Goal: Task Accomplishment & Management: Manage account settings

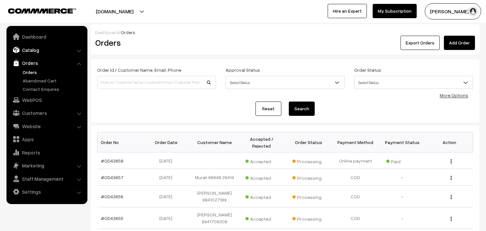
click at [41, 52] on link "Catalog" at bounding box center [46, 50] width 77 height 12
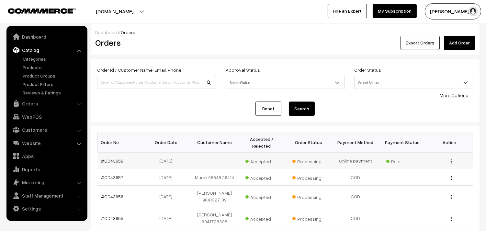
click at [106, 158] on link "#OD43658" at bounding box center [112, 161] width 22 height 6
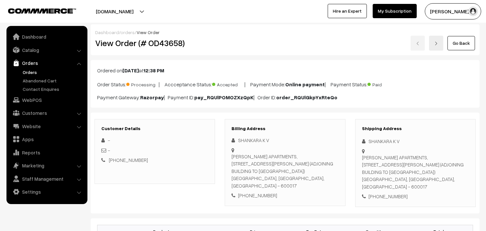
scroll to position [36, 0]
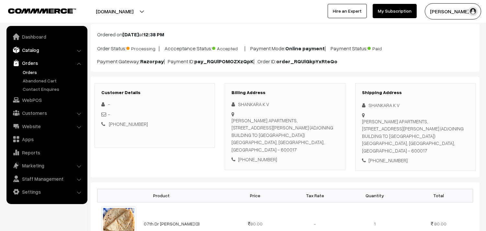
click at [29, 54] on link "Catalog" at bounding box center [46, 50] width 77 height 12
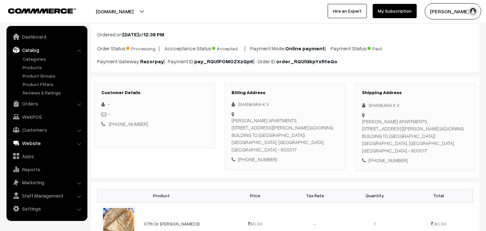
click at [33, 145] on link "Website" at bounding box center [46, 143] width 77 height 12
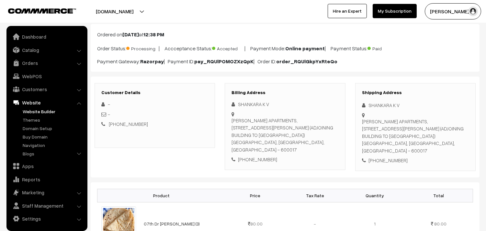
click at [41, 111] on link "Website Builder" at bounding box center [53, 111] width 64 height 7
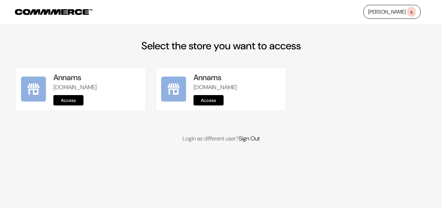
click at [73, 95] on link "Access" at bounding box center [68, 100] width 30 height 10
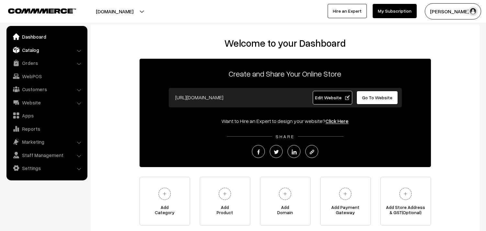
click at [38, 48] on link "Catalog" at bounding box center [46, 50] width 77 height 12
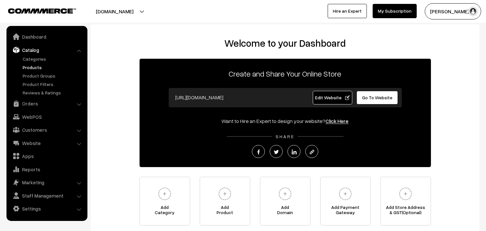
click at [36, 65] on link "Products" at bounding box center [53, 67] width 64 height 7
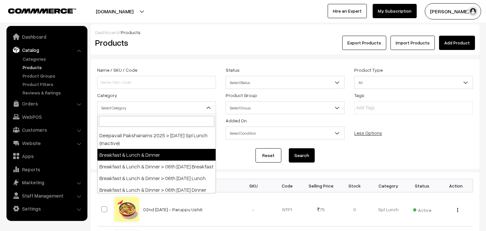
scroll to position [144, 0]
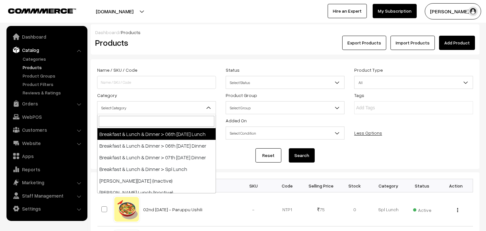
select select "95"
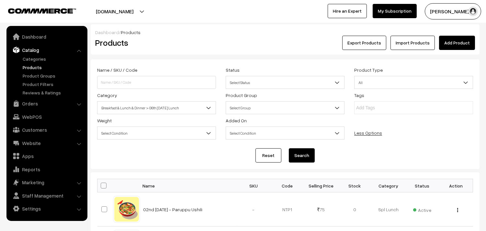
click at [299, 149] on button "Search" at bounding box center [302, 155] width 26 height 14
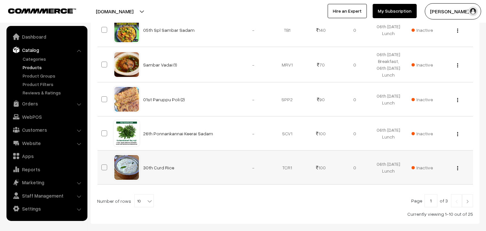
scroll to position [350, 0]
click at [147, 197] on span at bounding box center [150, 199] width 6 height 8
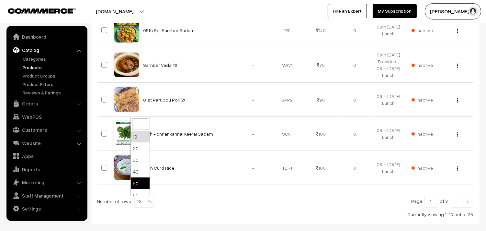
scroll to position [36, 0]
select select "80"
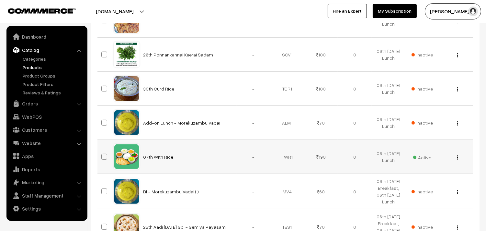
scroll to position [468, 0]
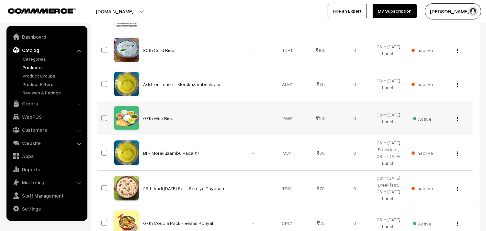
click at [457, 119] on button "button" at bounding box center [458, 118] width 2 height 5
click at [421, 142] on link "Edit" at bounding box center [428, 142] width 55 height 14
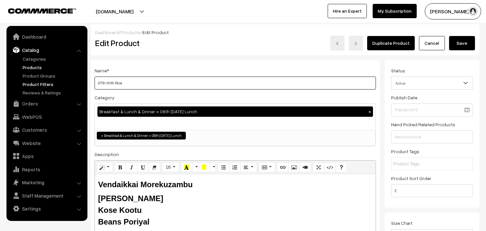
drag, startPoint x: 105, startPoint y: 84, endPoint x: 73, endPoint y: 84, distance: 32.1
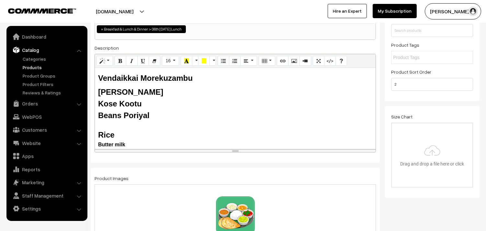
scroll to position [108, 0]
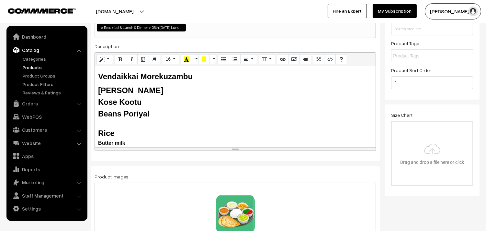
type input "08th With Rice"
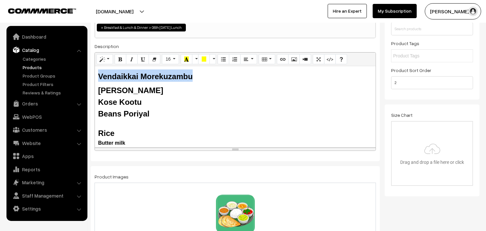
drag, startPoint x: 193, startPoint y: 80, endPoint x: 96, endPoint y: 78, distance: 97.8
click at [96, 78] on div "Vendaikkai Morekuzambu Tomato Rasam Kose Kootu Beans Poriyal Rice Butter milk" at bounding box center [235, 106] width 281 height 81
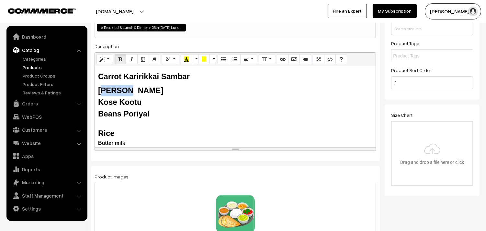
drag, startPoint x: 126, startPoint y: 90, endPoint x: 102, endPoint y: 91, distance: 24.0
click at [102, 91] on b "Tomato Rasam" at bounding box center [130, 90] width 65 height 9
drag, startPoint x: 118, startPoint y: 104, endPoint x: 98, endPoint y: 105, distance: 20.1
click at [98, 105] on b "Kose Kootu" at bounding box center [120, 101] width 44 height 9
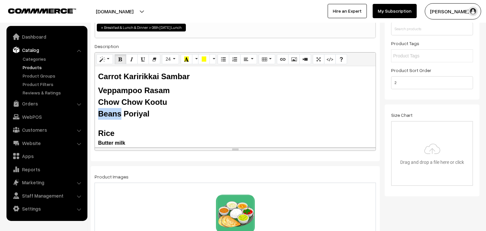
drag, startPoint x: 119, startPoint y: 112, endPoint x: 98, endPoint y: 112, distance: 20.7
click at [98, 112] on b "Beans Poriyal" at bounding box center [123, 113] width 51 height 9
drag, startPoint x: 167, startPoint y: 117, endPoint x: 74, endPoint y: 67, distance: 104.9
copy div "Carrot Karirikkai Sambar Veppampoo Rasam Chow Chow Kootu Avaraikkai Poriyal"
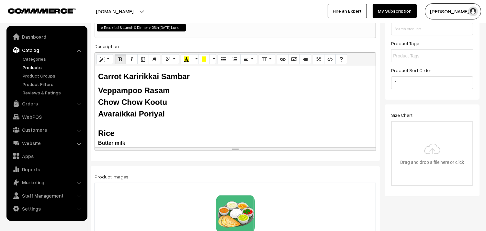
copy div "Carrot Karirikkai Sambar Veppampoo Rasam Chow Chow Kootu Avaraikkai Poriyal"
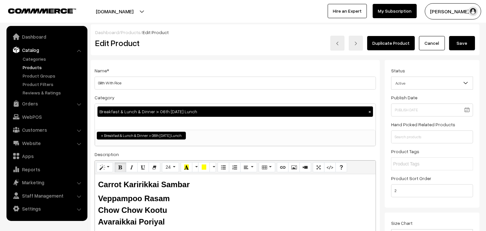
click at [455, 43] on button "Save" at bounding box center [462, 43] width 26 height 14
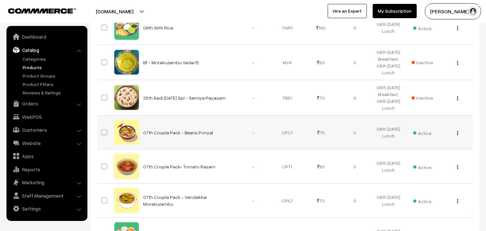
scroll to position [575, 0]
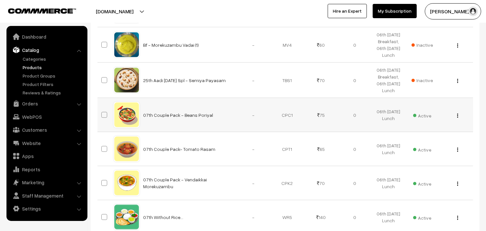
click at [458, 116] on img "button" at bounding box center [457, 115] width 1 height 4
click at [428, 137] on link "Edit" at bounding box center [428, 139] width 55 height 14
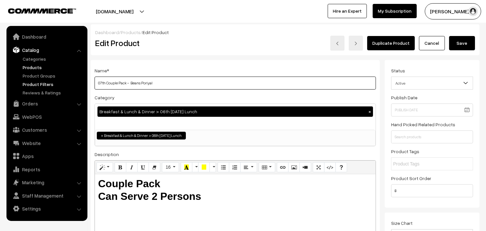
drag, startPoint x: 107, startPoint y: 85, endPoint x: 85, endPoint y: 85, distance: 22.0
drag, startPoint x: 142, startPoint y: 81, endPoint x: 130, endPoint y: 84, distance: 13.0
click at [130, 84] on input "08th Couple Pack - Beans Poriyal" at bounding box center [235, 82] width 281 height 13
type input "08th Couple Pack - Avaraikkai Poriyal"
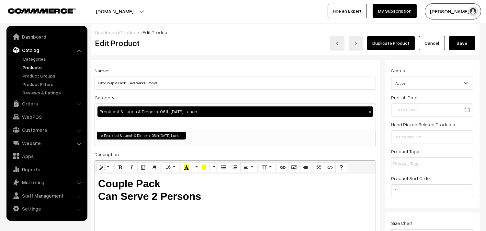
click at [455, 46] on button "Save" at bounding box center [462, 43] width 26 height 14
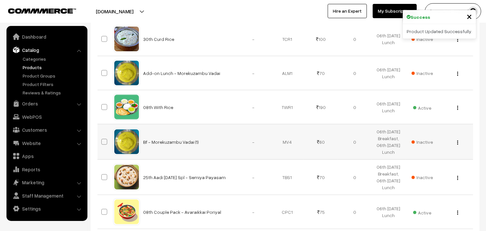
scroll to position [648, 0]
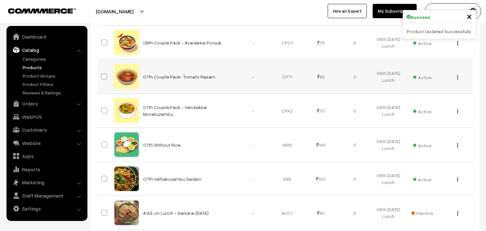
click at [457, 76] on div "View Edit Delete" at bounding box center [456, 76] width 26 height 7
click at [460, 76] on div "View Edit Delete" at bounding box center [456, 76] width 26 height 7
click at [458, 78] on img "button" at bounding box center [457, 77] width 1 height 4
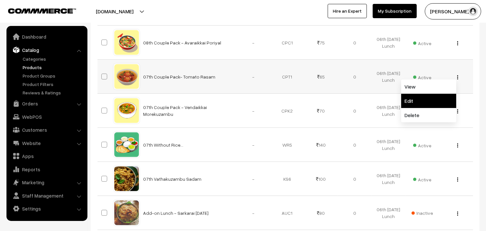
click at [433, 98] on link "Edit" at bounding box center [428, 101] width 55 height 14
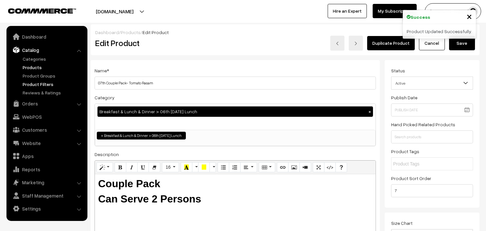
drag, startPoint x: 108, startPoint y: 81, endPoint x: 82, endPoint y: 83, distance: 25.6
click at [141, 80] on input "08th Couple Pack- Tomato Rasam" at bounding box center [235, 82] width 281 height 13
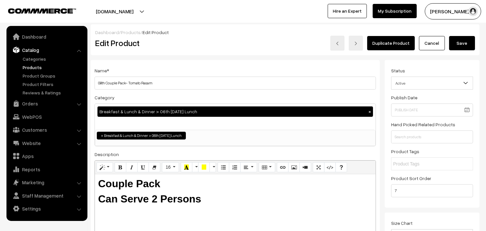
click at [129, 81] on input "08th Couple Pack- Tomato Rasam" at bounding box center [235, 82] width 281 height 13
type input "08th Couple Pack- Veppampoo Rasam"
click at [462, 46] on button "Save" at bounding box center [462, 43] width 26 height 14
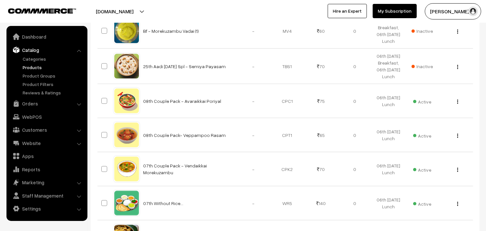
scroll to position [625, 0]
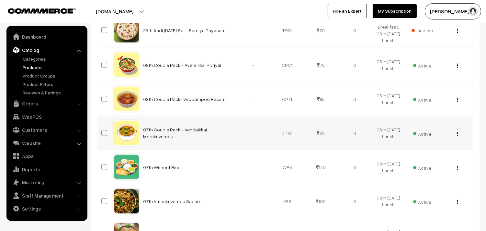
click at [457, 134] on img "button" at bounding box center [457, 133] width 1 height 4
click at [424, 157] on link "Edit" at bounding box center [428, 157] width 55 height 14
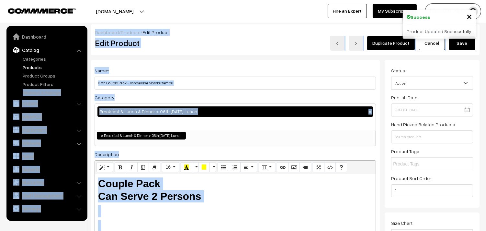
drag, startPoint x: 106, startPoint y: 83, endPoint x: 78, endPoint y: 80, distance: 28.0
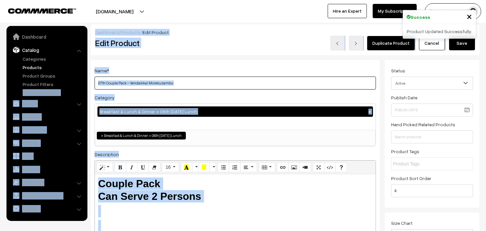
click at [96, 79] on input "07th Couple Pack - Vendaikkai Morekuzambu" at bounding box center [235, 82] width 281 height 13
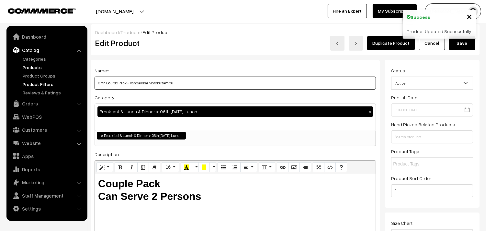
drag, startPoint x: 105, startPoint y: 83, endPoint x: 67, endPoint y: 80, distance: 38.3
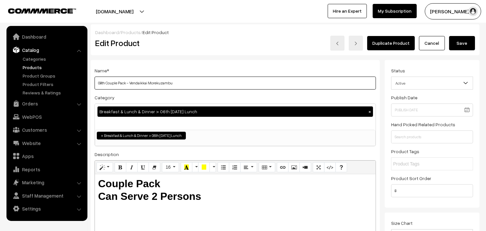
drag, startPoint x: 130, startPoint y: 82, endPoint x: 279, endPoint y: 101, distance: 150.3
click at [279, 101] on div "Name * 08th Couple Pack - Vendaikkai Morekuzambu Category Breakfast & Lunch & D…" at bounding box center [235, 164] width 289 height 209
type input "08th Couple Pack - Carrot Kathirikkai Sambar"
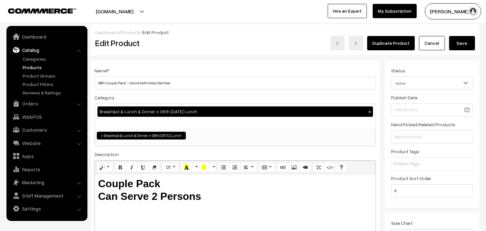
click at [465, 48] on button "Save" at bounding box center [462, 43] width 26 height 14
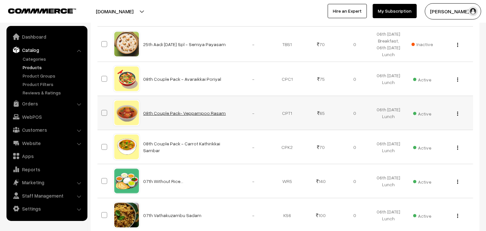
scroll to position [720, 0]
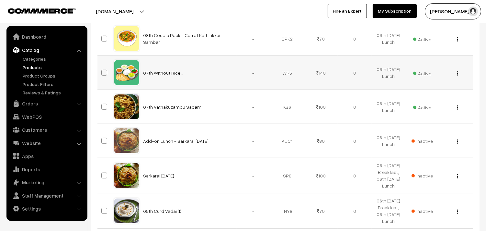
click at [457, 74] on img "button" at bounding box center [457, 73] width 1 height 4
click at [431, 97] on link "Edit" at bounding box center [428, 97] width 55 height 14
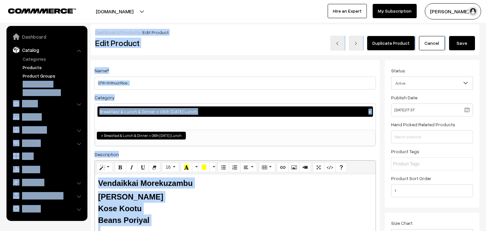
drag, startPoint x: 105, startPoint y: 82, endPoint x: 74, endPoint y: 78, distance: 31.4
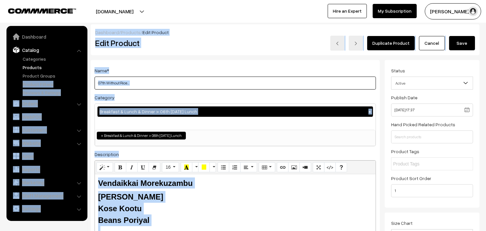
click at [112, 81] on input "07th Without Rice..." at bounding box center [235, 82] width 281 height 13
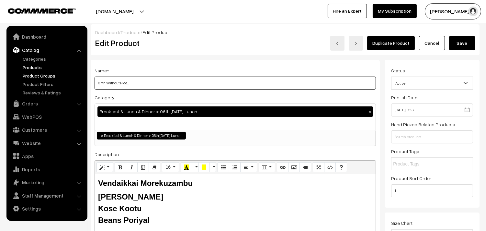
drag, startPoint x: 105, startPoint y: 82, endPoint x: 65, endPoint y: 79, distance: 40.0
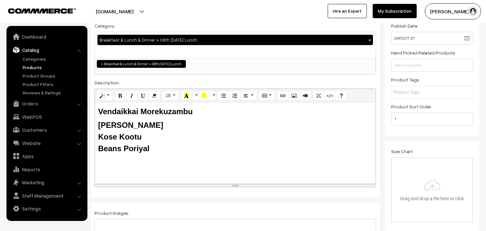
scroll to position [72, 0]
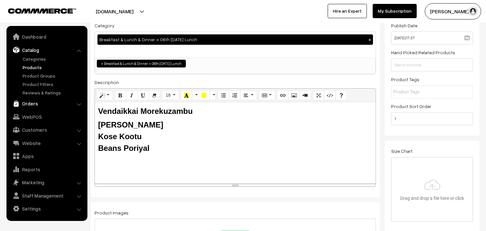
type input "08th Without Rice..."
paste div
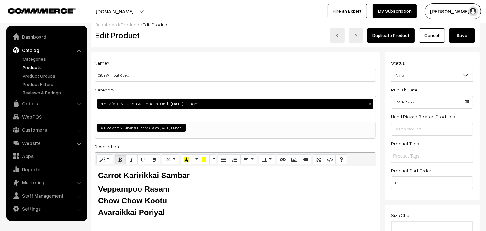
scroll to position [0, 0]
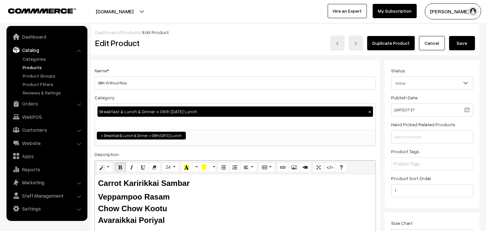
click at [466, 47] on button "Save" at bounding box center [462, 43] width 26 height 14
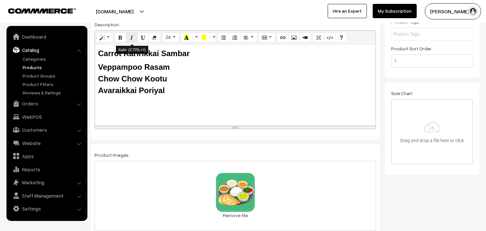
scroll to position [180, 0]
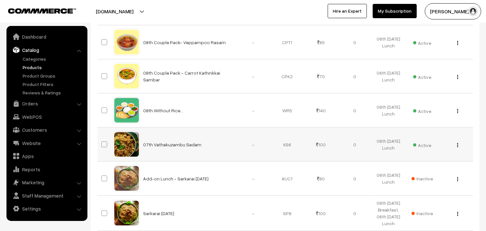
scroll to position [684, 0]
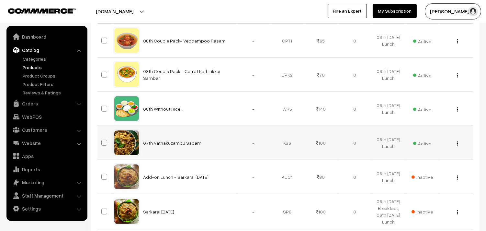
click at [457, 143] on button "button" at bounding box center [458, 143] width 2 height 5
click at [419, 164] on link "Edit" at bounding box center [428, 167] width 55 height 14
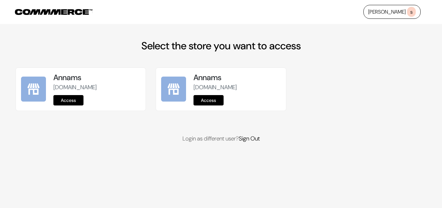
click at [67, 105] on link "Access" at bounding box center [68, 100] width 30 height 10
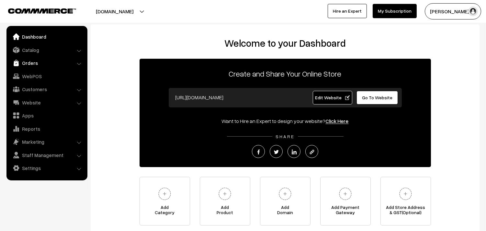
click at [37, 62] on link "Orders" at bounding box center [46, 63] width 77 height 12
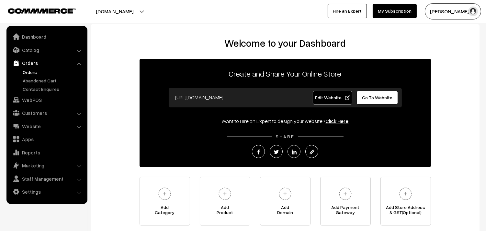
click at [35, 73] on link "Orders" at bounding box center [53, 72] width 64 height 7
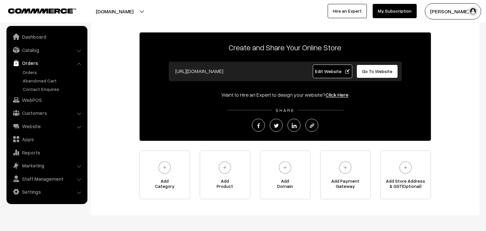
scroll to position [53, 0]
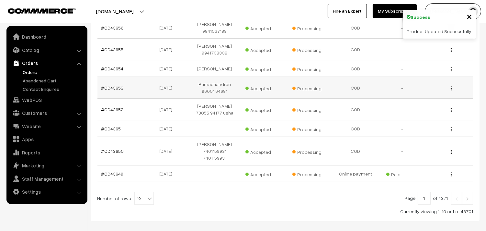
scroll to position [199, 0]
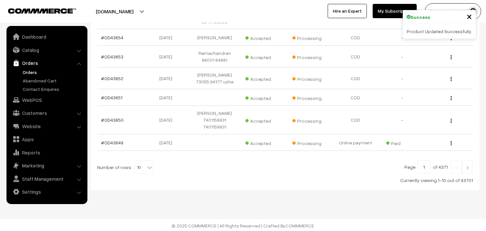
click at [142, 168] on span "10" at bounding box center [144, 167] width 19 height 13
select select "50"
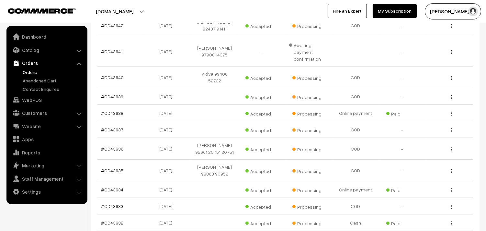
scroll to position [432, 0]
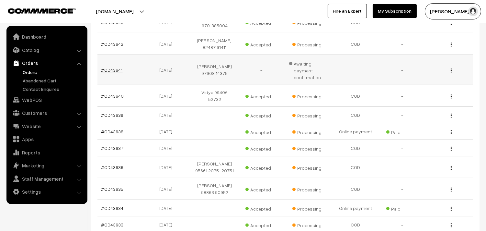
click at [116, 67] on link "#OD43641" at bounding box center [111, 70] width 21 height 6
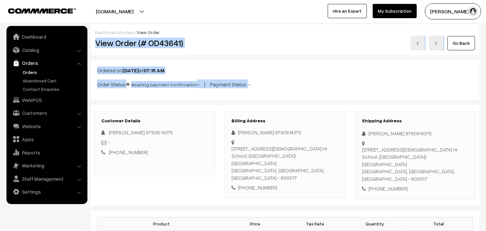
drag, startPoint x: 96, startPoint y: 40, endPoint x: 211, endPoint y: 81, distance: 122.8
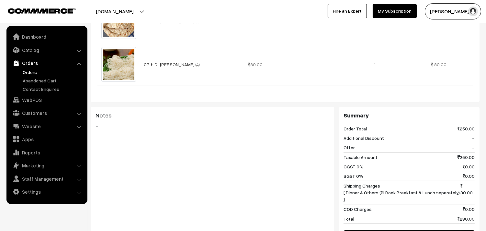
scroll to position [320, 0]
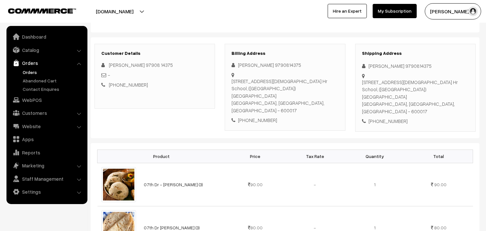
scroll to position [0, 0]
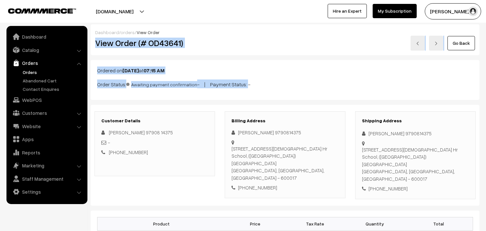
click at [239, 39] on div "Go Back" at bounding box center [350, 43] width 250 height 15
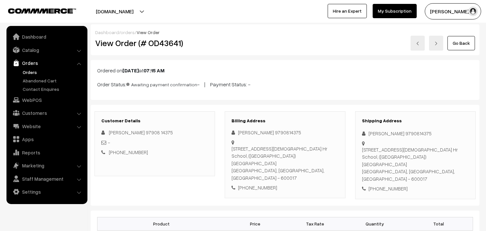
click at [34, 71] on link "Orders" at bounding box center [53, 72] width 64 height 7
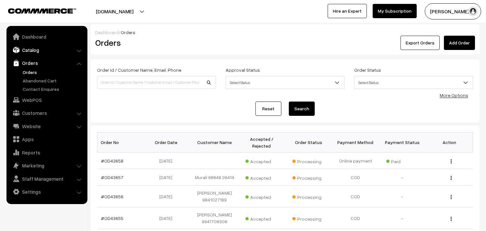
click at [28, 48] on link "Catalog" at bounding box center [46, 50] width 77 height 12
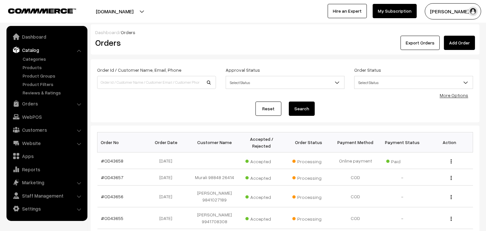
click at [452, 100] on div "Order Id / Customer Name, Email, Phone Approval Status Select Status Awaiting A…" at bounding box center [285, 91] width 376 height 50
click at [450, 97] on link "More Options" at bounding box center [454, 95] width 28 height 6
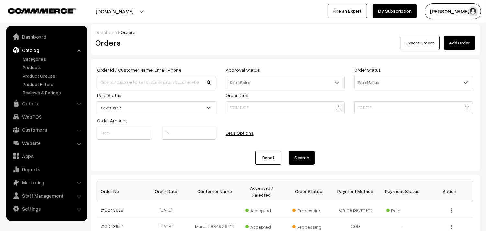
drag, startPoint x: 129, startPoint y: 102, endPoint x: 131, endPoint y: 105, distance: 4.1
click at [128, 104] on span "Select Status" at bounding box center [156, 107] width 118 height 11
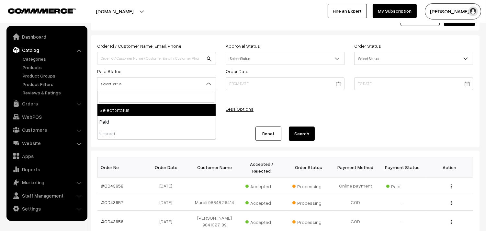
scroll to position [36, 0]
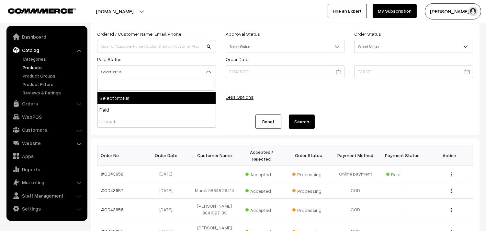
click at [46, 65] on link "Products" at bounding box center [53, 67] width 64 height 7
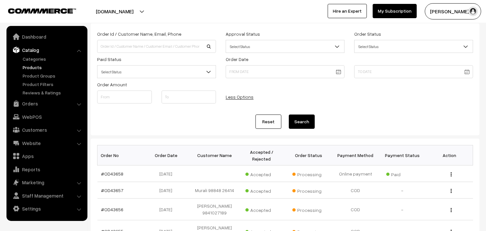
click at [45, 66] on link "Products" at bounding box center [53, 67] width 64 height 7
click at [34, 66] on link "Products" at bounding box center [53, 67] width 64 height 7
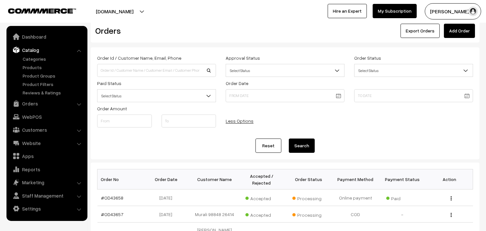
scroll to position [0, 0]
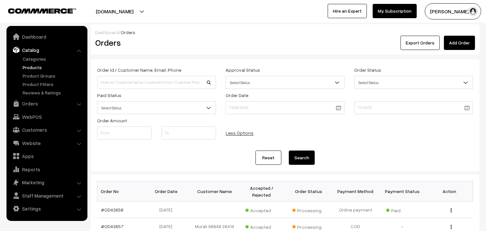
click at [31, 68] on link "Products" at bounding box center [53, 67] width 64 height 7
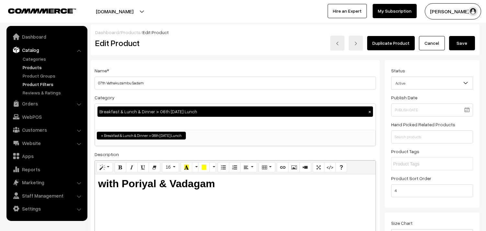
drag, startPoint x: 130, startPoint y: 83, endPoint x: 69, endPoint y: 84, distance: 60.9
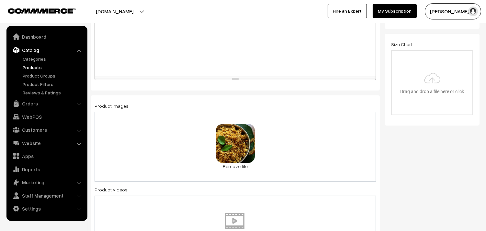
scroll to position [216, 0]
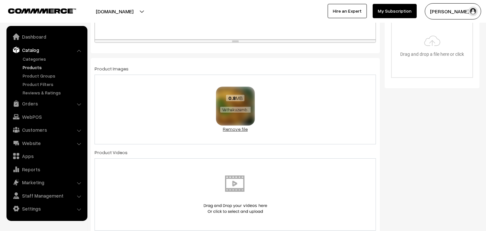
type input "08th Kariveppilai Sadam"
click at [246, 131] on link "Remove file" at bounding box center [235, 128] width 39 height 7
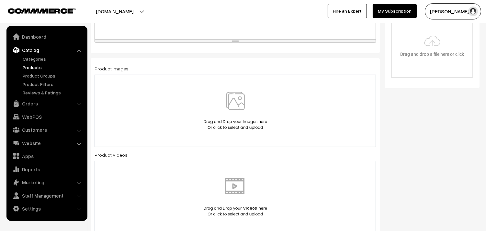
click at [244, 119] on img at bounding box center [235, 111] width 67 height 38
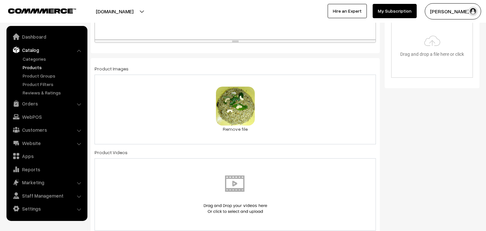
click at [236, 135] on div "0.1 MB Karivepplai Sadam Wepsite1.jpg Check Error Remove file" at bounding box center [235, 109] width 281 height 70
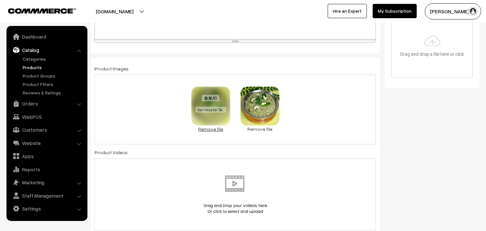
click at [208, 127] on link "Remove file" at bounding box center [210, 128] width 39 height 7
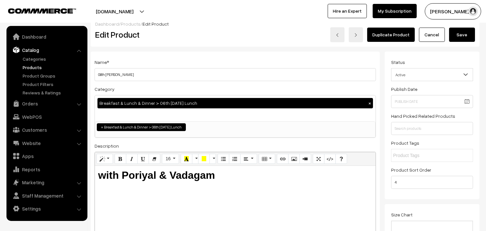
scroll to position [0, 0]
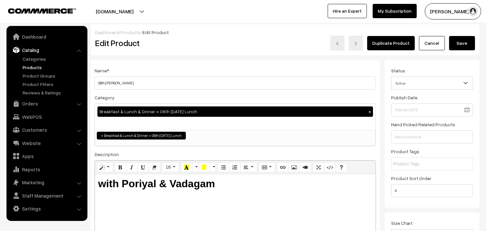
click at [464, 48] on button "Save" at bounding box center [462, 43] width 26 height 14
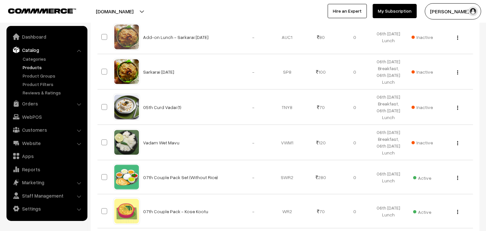
scroll to position [863, 0]
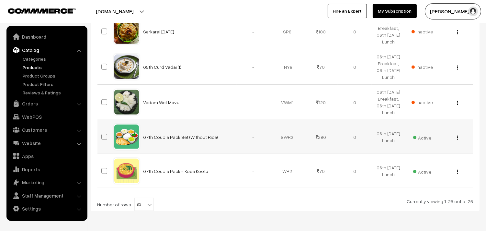
click at [458, 140] on img "button" at bounding box center [457, 137] width 1 height 4
click at [424, 160] on link "Edit" at bounding box center [428, 161] width 55 height 14
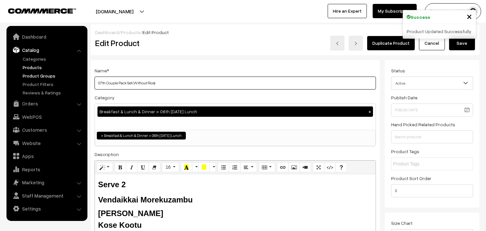
drag, startPoint x: 105, startPoint y: 82, endPoint x: 55, endPoint y: 76, distance: 49.9
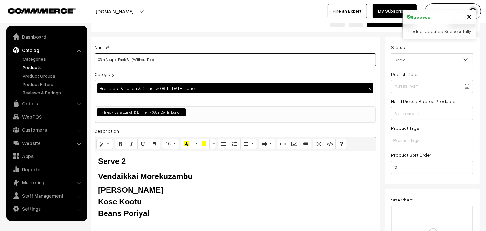
scroll to position [36, 0]
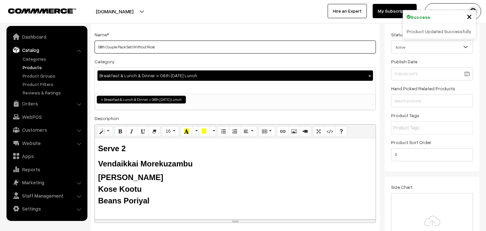
type input "08th Couple Pack Set (Without Rice)"
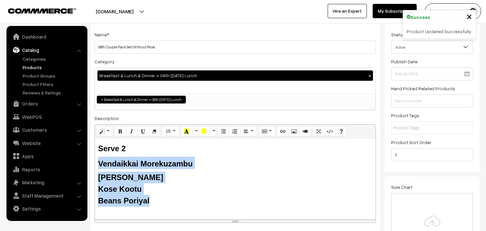
drag, startPoint x: 150, startPoint y: 201, endPoint x: 86, endPoint y: 162, distance: 74.7
paste div
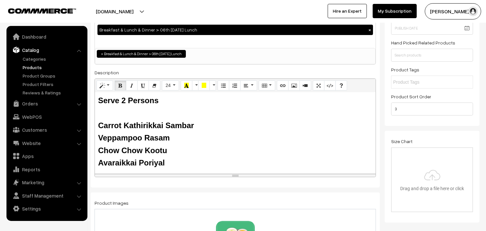
scroll to position [0, 0]
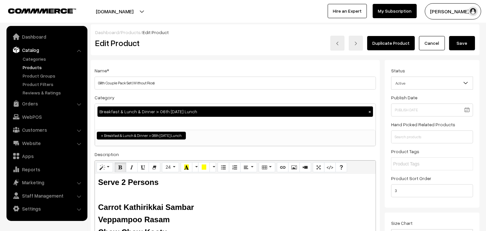
click at [469, 37] on button "Save" at bounding box center [462, 43] width 26 height 14
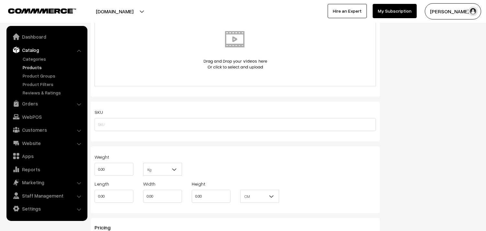
scroll to position [376, 0]
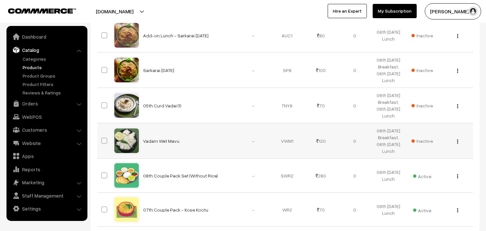
scroll to position [887, 0]
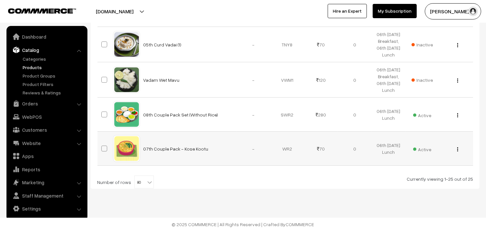
click at [461, 150] on div "View Edit Delete" at bounding box center [456, 148] width 26 height 7
click at [457, 150] on img "button" at bounding box center [457, 149] width 1 height 4
click at [436, 173] on link "Edit" at bounding box center [428, 172] width 55 height 14
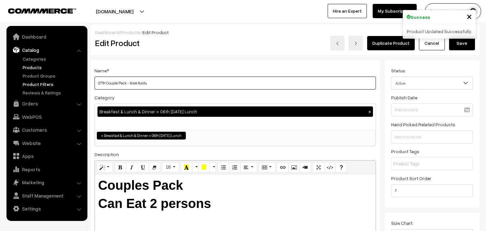
drag, startPoint x: 106, startPoint y: 83, endPoint x: 57, endPoint y: 83, distance: 48.9
drag, startPoint x: 130, startPoint y: 83, endPoint x: 240, endPoint y: 98, distance: 110.8
click at [240, 98] on div "Name * 08th Couple Pack - Kose Kootu Category Breakfast & Lunch & Dinner > 06th…" at bounding box center [235, 164] width 289 height 209
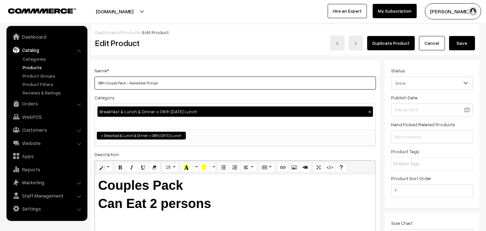
type input "08th Couple Pack - Avaraikkai Poriyal"
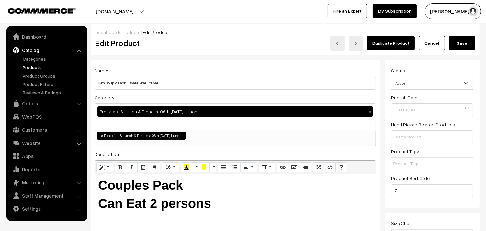
click at [460, 47] on button "Save" at bounding box center [462, 43] width 26 height 14
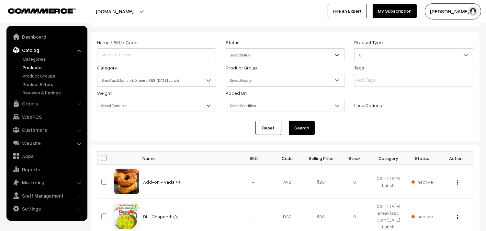
scroll to position [72, 0]
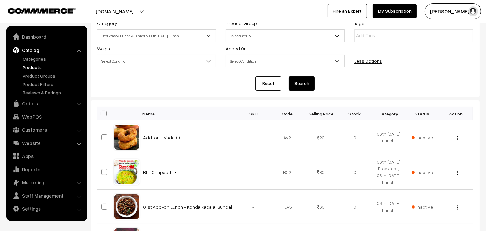
click at [102, 111] on span at bounding box center [104, 113] width 6 height 6
click at [102, 111] on input "checkbox" at bounding box center [99, 113] width 4 height 4
checkbox input "true"
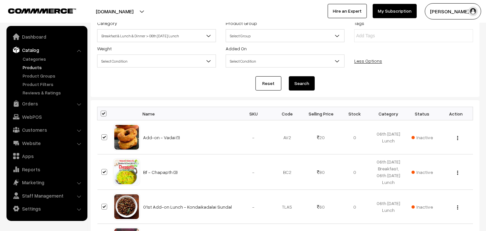
checkbox input "true"
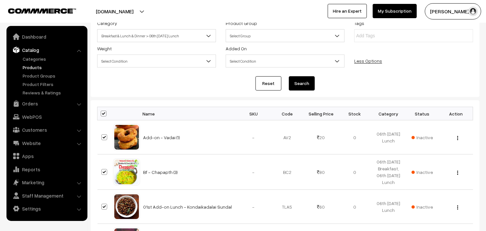
checkbox input "true"
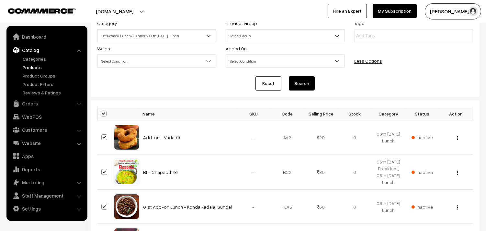
checkbox input "true"
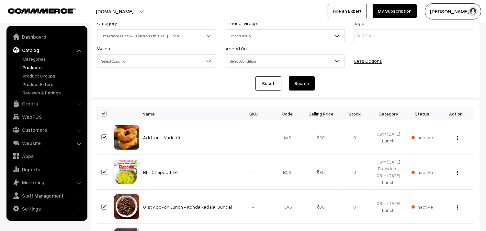
checkbox input "true"
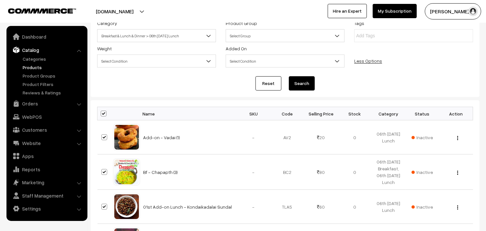
checkbox input "true"
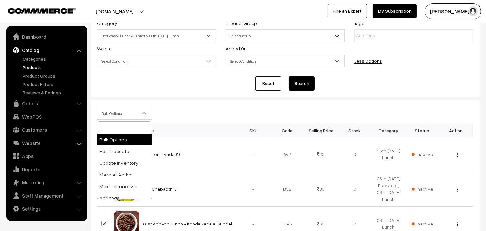
click at [114, 114] on span "Bulk Options" at bounding box center [124, 113] width 54 height 11
select select "editProduct"
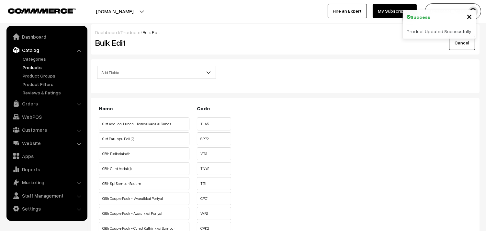
click at [142, 75] on span "Add Fields" at bounding box center [156, 72] width 118 height 11
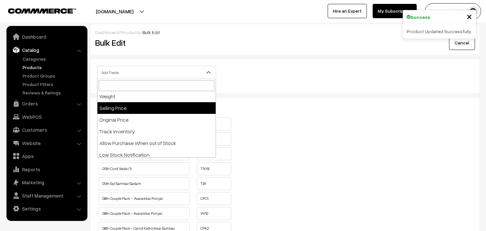
scroll to position [108, 0]
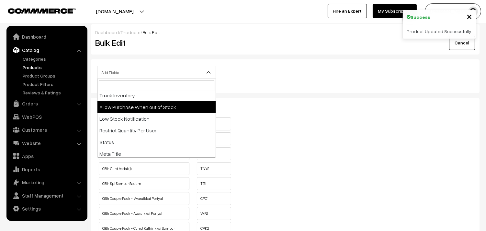
select select "allow-purchase"
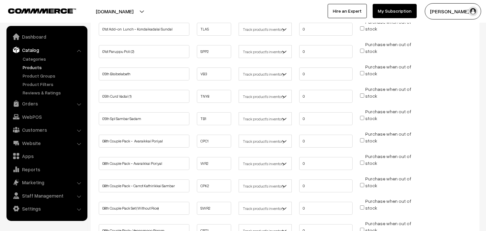
scroll to position [180, 0]
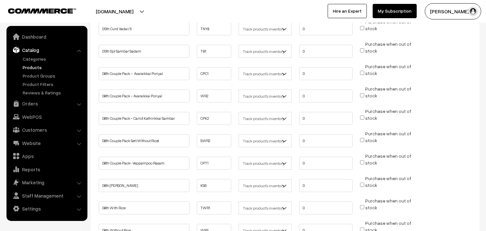
click at [364, 71] on input "Purchase when out of stock" at bounding box center [362, 73] width 4 height 4
checkbox input "true"
click at [362, 93] on input "Purchase when out of stock" at bounding box center [362, 95] width 4 height 4
checkbox input "true"
click at [364, 115] on input "Purchase when out of stock" at bounding box center [362, 117] width 4 height 4
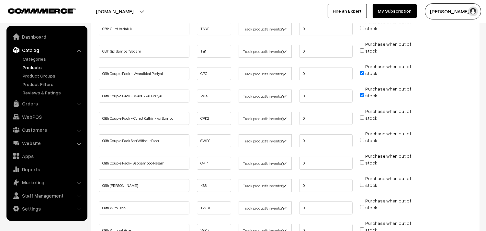
checkbox input "true"
click at [364, 138] on input "Purchase when out of stock" at bounding box center [362, 140] width 4 height 4
checkbox input "true"
click at [362, 161] on input "Purchase when out of stock" at bounding box center [362, 162] width 4 height 4
checkbox input "true"
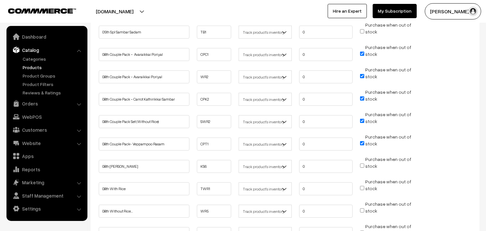
scroll to position [216, 0]
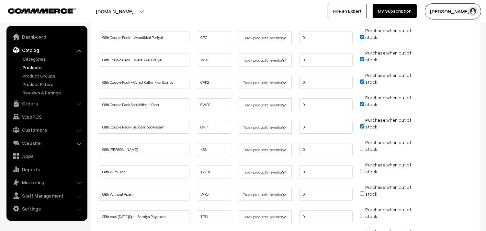
click at [363, 146] on input "Purchase when out of stock" at bounding box center [362, 148] width 4 height 4
checkbox input "true"
click at [363, 169] on input "Purchase when out of stock" at bounding box center [362, 171] width 4 height 4
checkbox input "true"
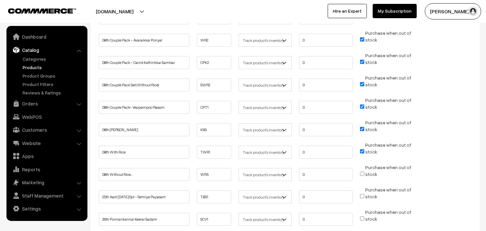
scroll to position [252, 0]
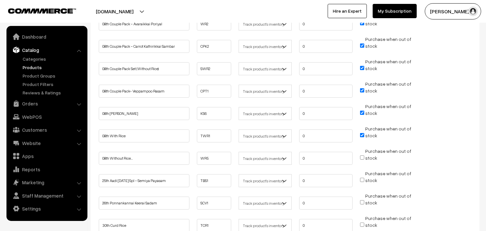
click at [363, 156] on input "Purchase when out of stock" at bounding box center [362, 157] width 4 height 4
checkbox input "true"
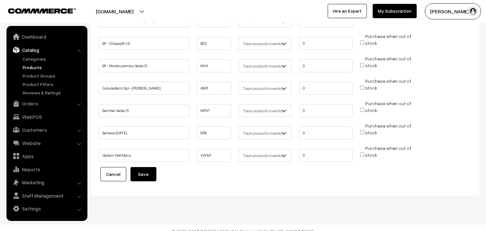
scroll to position [526, 0]
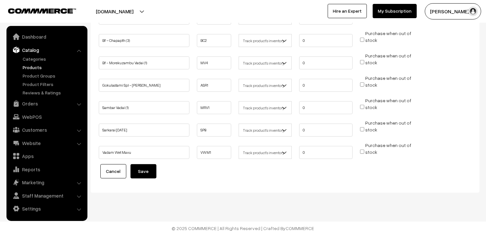
click at [144, 168] on button "Save" at bounding box center [144, 171] width 26 height 14
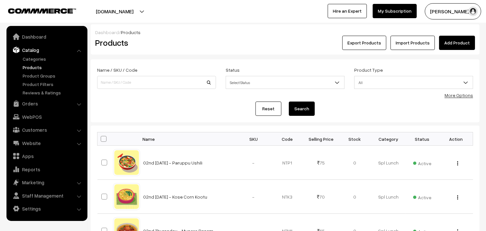
click at [452, 97] on link "More Options" at bounding box center [459, 95] width 28 height 6
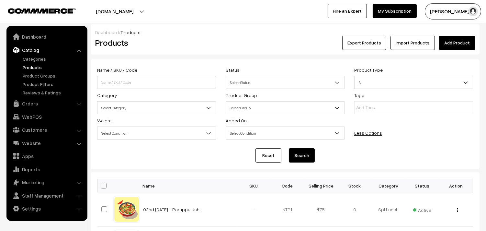
click at [125, 106] on span "Select Category" at bounding box center [156, 107] width 118 height 11
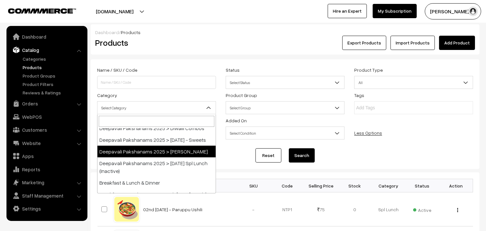
scroll to position [108, 0]
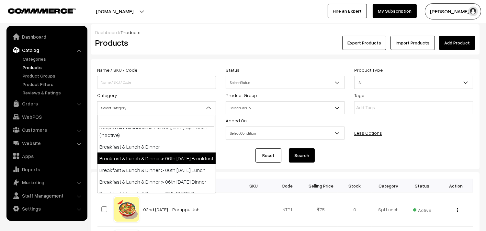
select select "91"
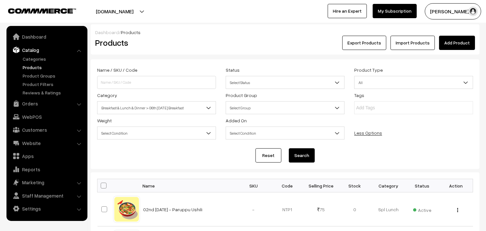
click at [297, 155] on button "Search" at bounding box center [302, 155] width 26 height 14
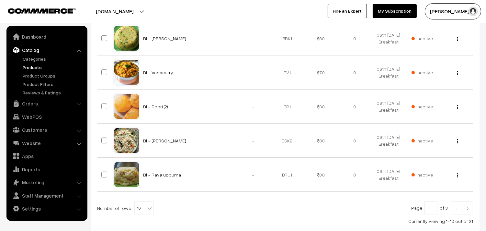
scroll to position [386, 0]
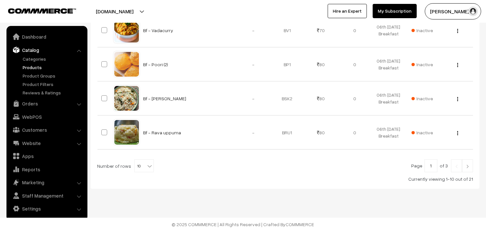
click at [146, 168] on b at bounding box center [149, 166] width 6 height 6
select select "100"
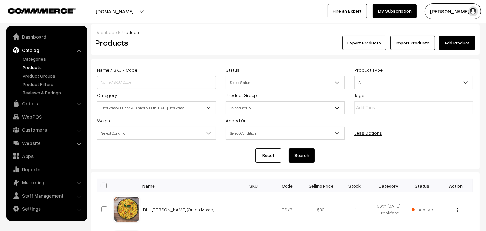
click at [105, 183] on span at bounding box center [104, 185] width 6 height 6
click at [102, 183] on input "checkbox" at bounding box center [99, 185] width 4 height 4
checkbox input "true"
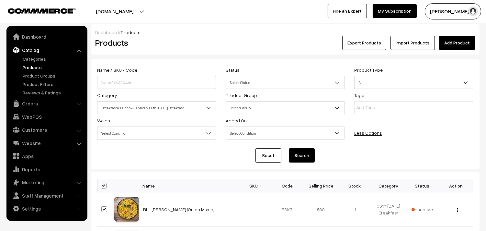
checkbox input "true"
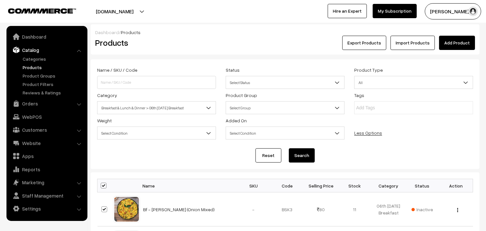
checkbox input "true"
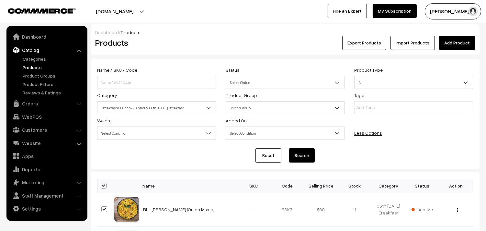
checkbox input "true"
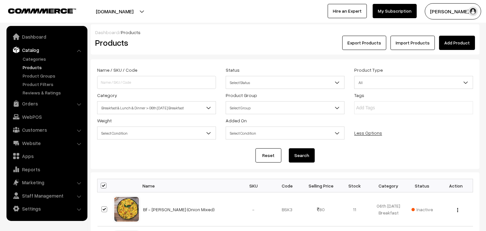
checkbox input "true"
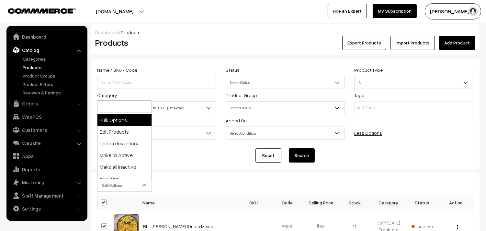
click at [113, 179] on span "Bulk Options" at bounding box center [124, 184] width 54 height 11
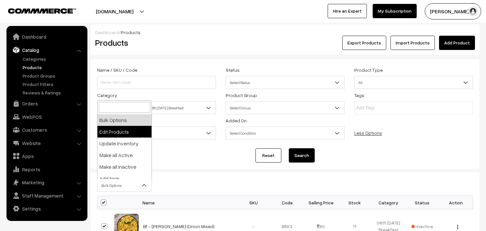
select select "editProduct"
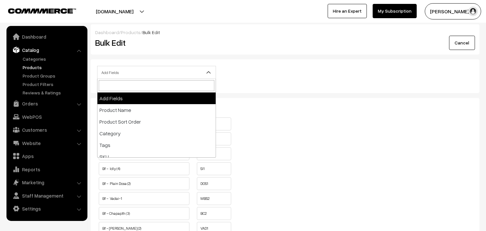
click at [151, 73] on span "Add Fields" at bounding box center [156, 72] width 118 height 11
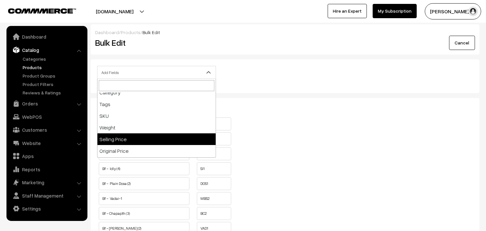
scroll to position [72, 0]
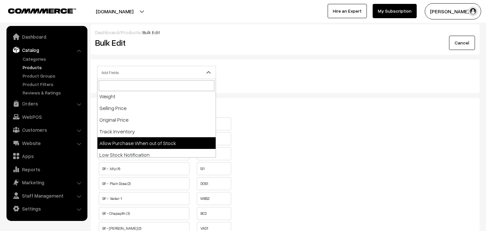
select select "allow-purchase"
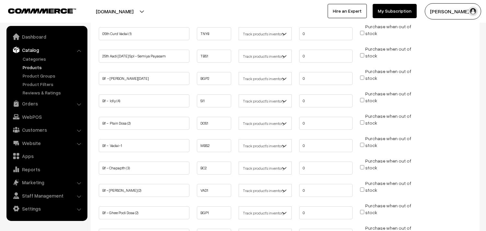
scroll to position [72, 0]
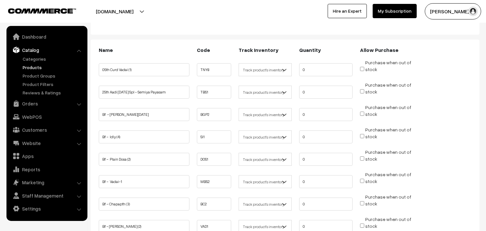
click at [362, 111] on input "Purchase when out of stock" at bounding box center [362, 113] width 4 height 4
checkbox input "true"
click at [362, 137] on input "Purchase when out of stock" at bounding box center [362, 136] width 4 height 4
checkbox input "true"
click at [362, 159] on input "Purchase when out of stock" at bounding box center [362, 158] width 4 height 4
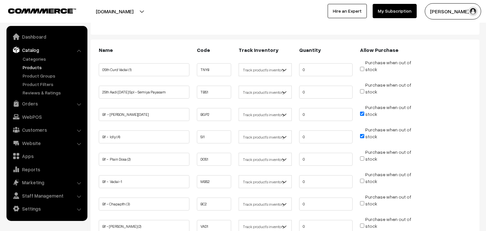
checkbox input "true"
click at [363, 180] on input "Purchase when out of stock" at bounding box center [362, 180] width 4 height 4
checkbox input "true"
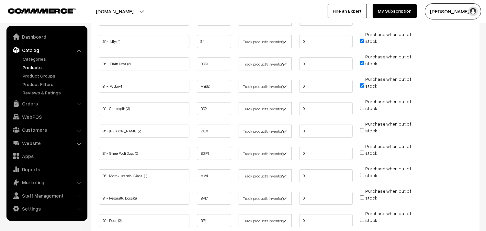
scroll to position [180, 0]
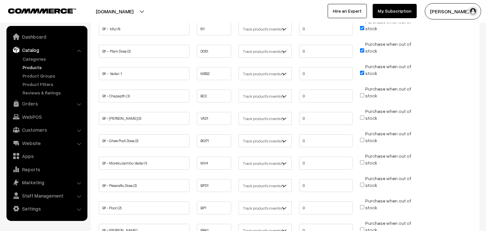
click at [361, 115] on input "Purchase when out of stock" at bounding box center [362, 117] width 4 height 4
checkbox input "true"
click at [363, 138] on input "Purchase when out of stock" at bounding box center [362, 140] width 4 height 4
checkbox input "true"
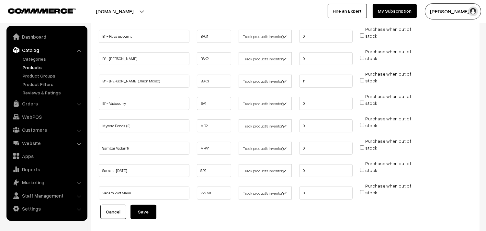
scroll to position [437, 0]
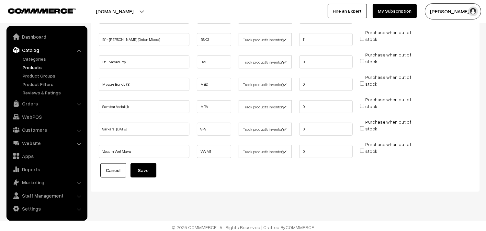
click at [150, 168] on button "Save" at bounding box center [144, 170] width 26 height 14
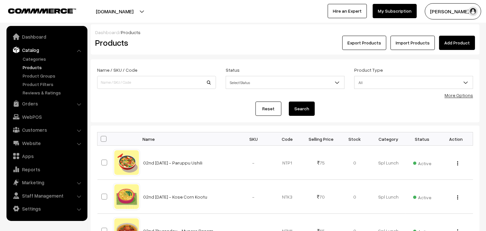
click at [451, 95] on link "More Options" at bounding box center [459, 95] width 28 height 6
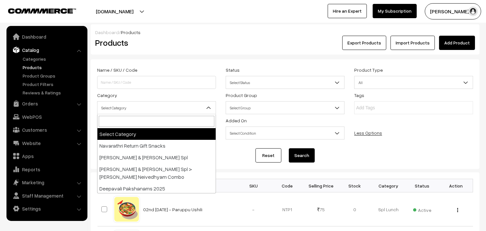
click at [144, 110] on span "Select Category" at bounding box center [156, 107] width 118 height 11
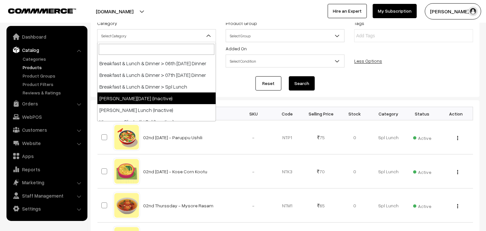
scroll to position [144, 0]
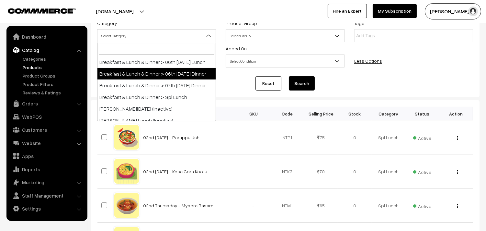
select select "96"
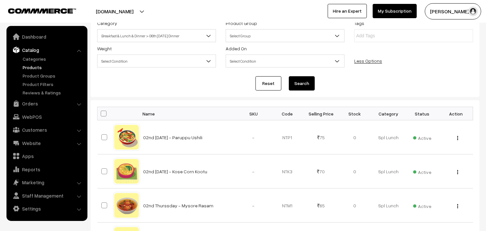
click at [298, 82] on button "Search" at bounding box center [302, 83] width 26 height 14
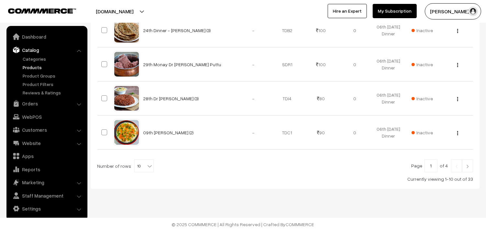
scroll to position [383, 0]
click at [146, 171] on span "10" at bounding box center [144, 165] width 19 height 13
select select "90"
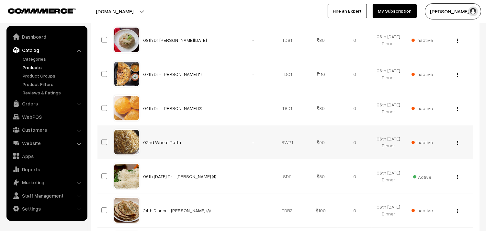
scroll to position [216, 0]
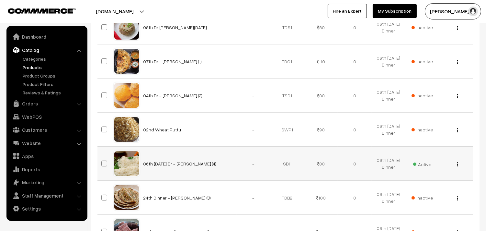
click at [458, 163] on img "button" at bounding box center [457, 164] width 1 height 4
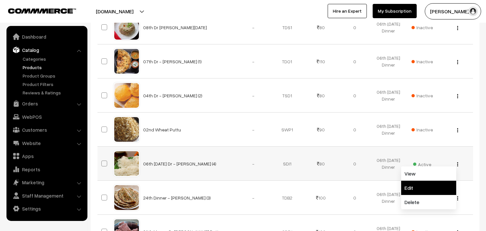
click at [420, 186] on link "Edit" at bounding box center [428, 187] width 55 height 14
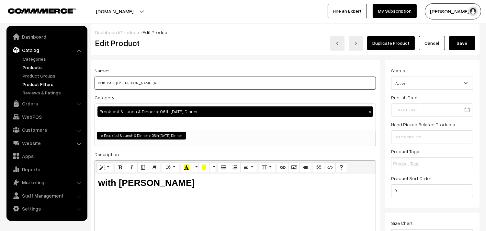
drag, startPoint x: 119, startPoint y: 82, endPoint x: 73, endPoint y: 81, distance: 45.4
type input "08th Dr - [PERSON_NAME] (4)"
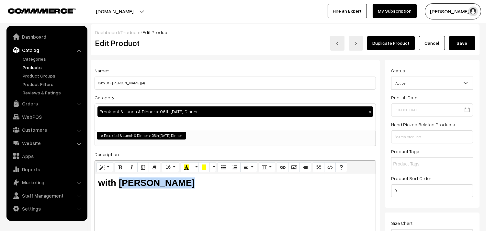
drag, startPoint x: 120, startPoint y: 182, endPoint x: 238, endPoint y: 186, distance: 117.6
click at [238, 186] on h3 "with Tomato Kuruma" at bounding box center [235, 182] width 274 height 11
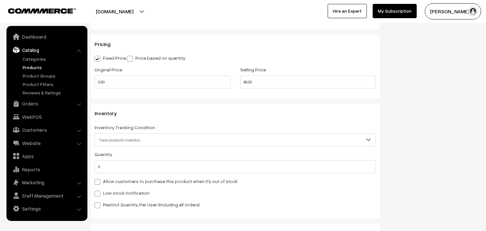
scroll to position [611, 0]
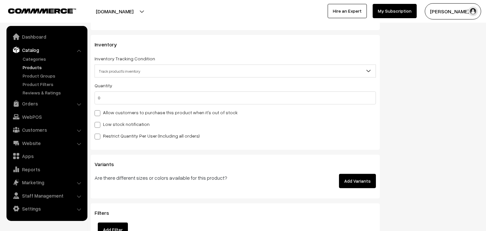
click at [144, 111] on label "Allow customers to purchase this product when it's out of stock" at bounding box center [166, 112] width 143 height 7
click at [99, 111] on input "Allow customers to purchase this product when it's out of stock" at bounding box center [97, 112] width 4 height 4
checkbox input "true"
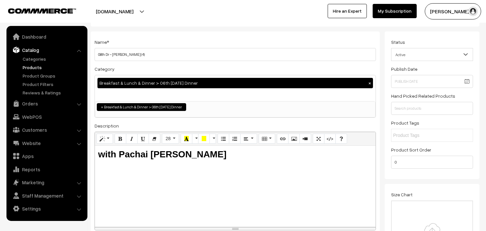
scroll to position [0, 0]
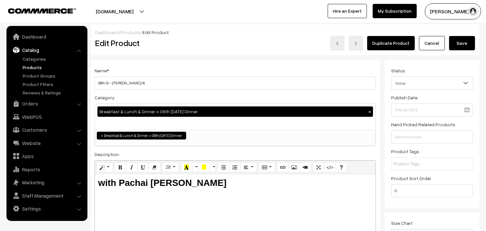
click at [458, 44] on button "Save" at bounding box center [462, 43] width 26 height 14
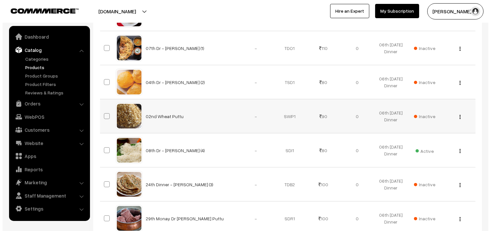
scroll to position [252, 0]
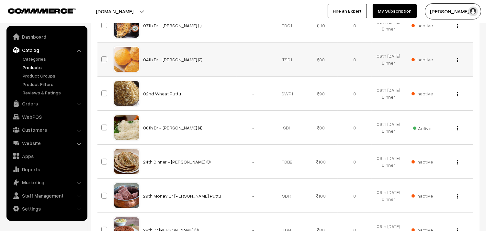
click at [422, 57] on span "Inactive" at bounding box center [422, 59] width 21 height 7
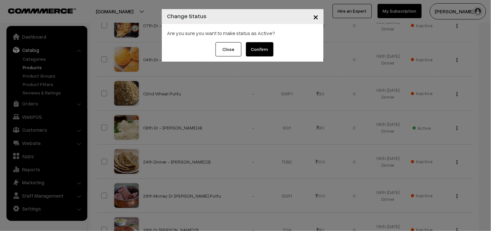
click at [257, 50] on button "Confirm" at bounding box center [260, 49] width 28 height 14
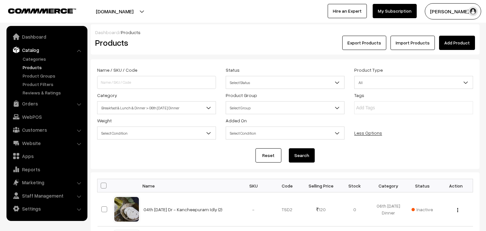
scroll to position [252, 0]
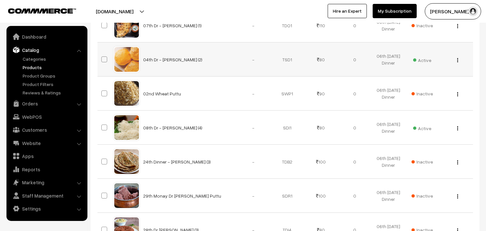
click at [457, 61] on img "button" at bounding box center [457, 60] width 1 height 4
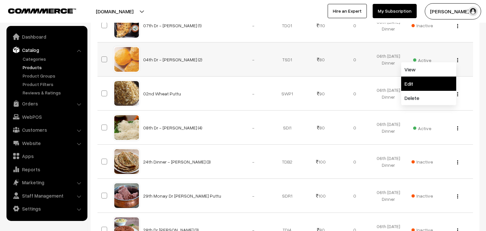
click at [431, 79] on link "Edit" at bounding box center [428, 83] width 55 height 14
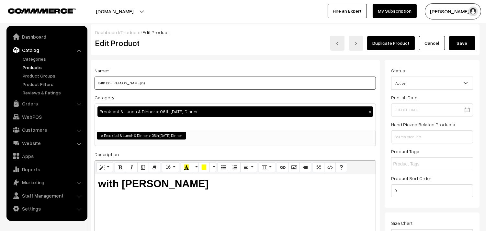
drag, startPoint x: 105, startPoint y: 84, endPoint x: 87, endPoint y: 82, distance: 17.5
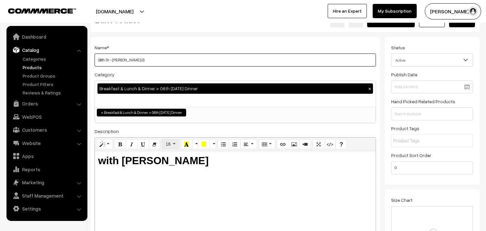
scroll to position [36, 0]
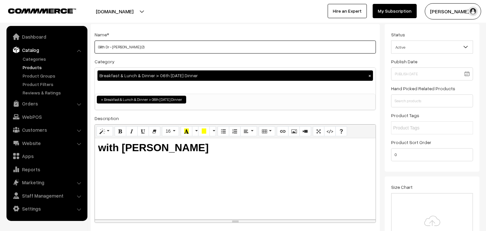
type input "08th Dr - [PERSON_NAME] (2)"
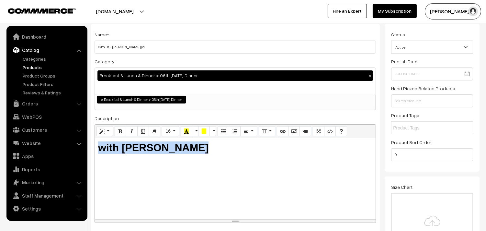
drag, startPoint x: 178, startPoint y: 139, endPoint x: 121, endPoint y: 138, distance: 57.3
drag, startPoint x: 123, startPoint y: 144, endPoint x: 193, endPoint y: 142, distance: 70.0
click at [195, 145] on h2 "with Aloo Kuruma" at bounding box center [235, 147] width 274 height 12
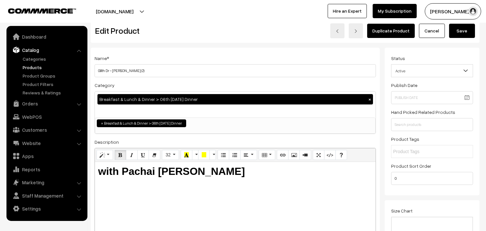
scroll to position [0, 0]
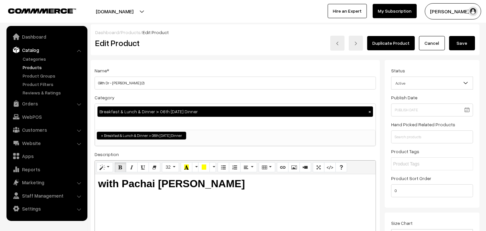
click at [460, 37] on button "Save" at bounding box center [462, 43] width 26 height 14
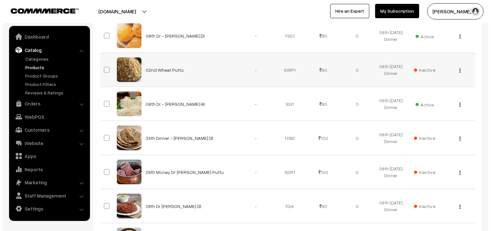
scroll to position [288, 0]
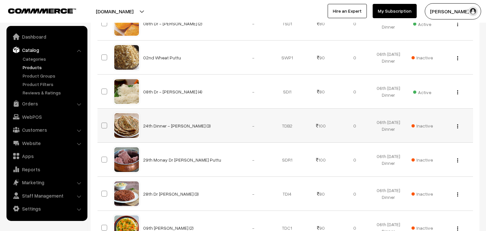
click at [419, 123] on span "Inactive" at bounding box center [422, 125] width 21 height 7
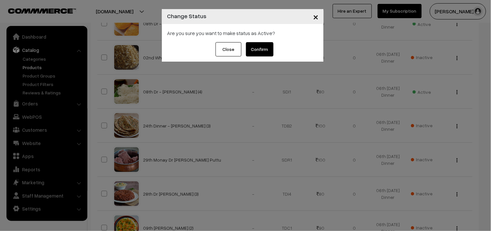
click at [268, 51] on button "Confirm" at bounding box center [260, 49] width 28 height 14
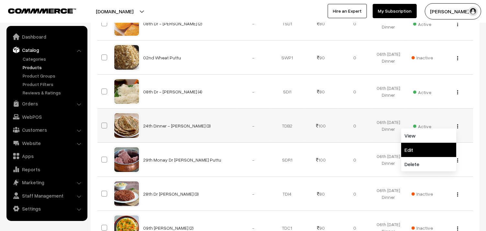
click at [422, 146] on link "Edit" at bounding box center [428, 149] width 55 height 14
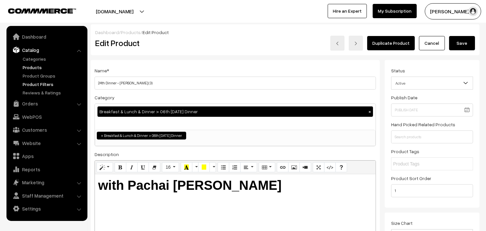
drag, startPoint x: 116, startPoint y: 83, endPoint x: 74, endPoint y: 83, distance: 42.1
type input "08th Dr - [PERSON_NAME] (3)"
drag, startPoint x: 452, startPoint y: 40, endPoint x: 334, endPoint y: 139, distance: 154.7
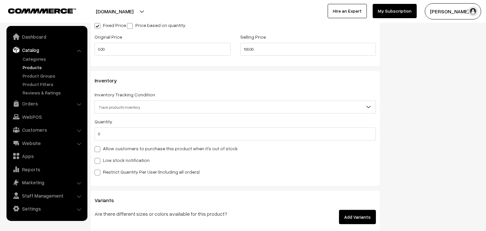
click at [127, 151] on label "Allow customers to purchase this product when it's out of stock" at bounding box center [166, 148] width 143 height 7
click at [99, 150] on input "Allow customers to purchase this product when it's out of stock" at bounding box center [97, 148] width 4 height 4
checkbox input "true"
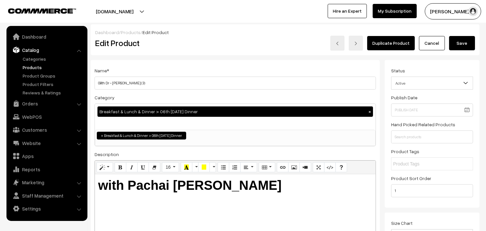
click at [462, 44] on button "Save" at bounding box center [462, 43] width 26 height 14
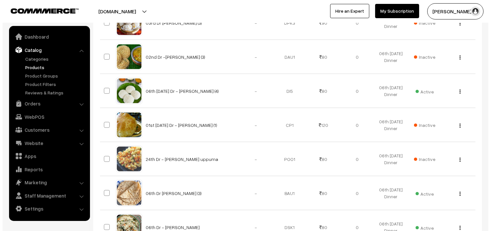
scroll to position [1008, 0]
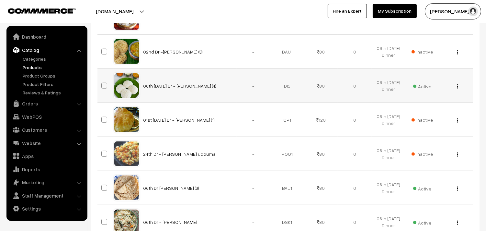
click at [428, 87] on span "Active" at bounding box center [422, 85] width 18 height 8
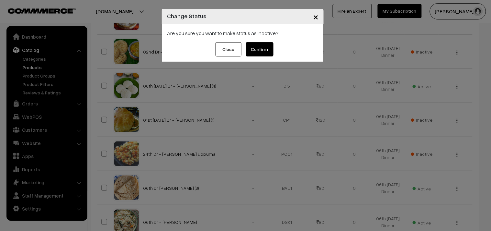
drag, startPoint x: 259, startPoint y: 46, endPoint x: 256, endPoint y: 52, distance: 6.5
click at [259, 46] on button "Confirm" at bounding box center [260, 49] width 28 height 14
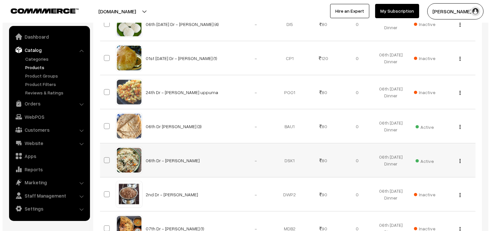
scroll to position [1079, 0]
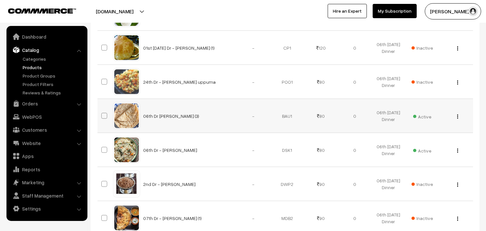
click at [426, 119] on span "Active" at bounding box center [422, 115] width 18 height 8
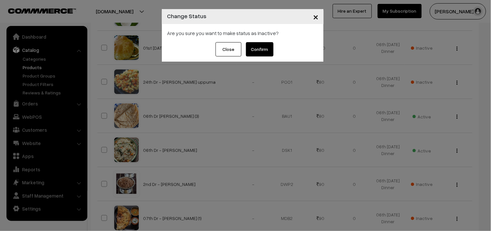
click at [265, 53] on button "Confirm" at bounding box center [260, 49] width 28 height 14
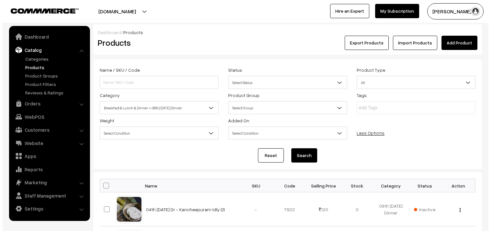
scroll to position [1079, 0]
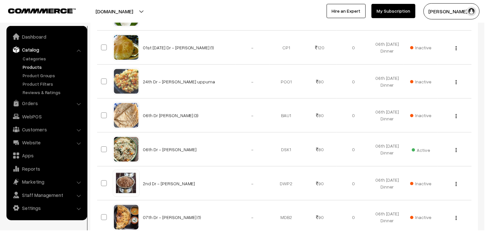
click at [422, 152] on span "Active" at bounding box center [422, 149] width 18 height 8
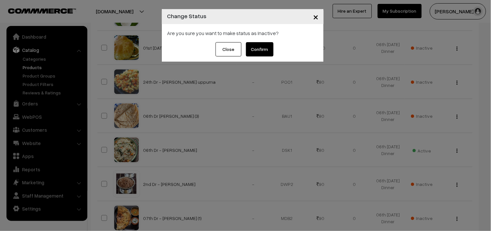
click at [260, 54] on button "Confirm" at bounding box center [260, 49] width 28 height 14
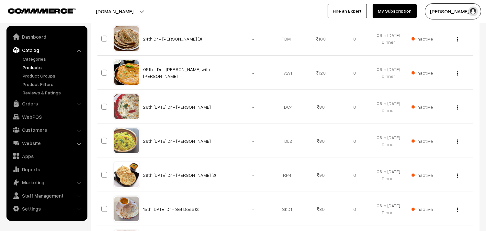
scroll to position [575, 0]
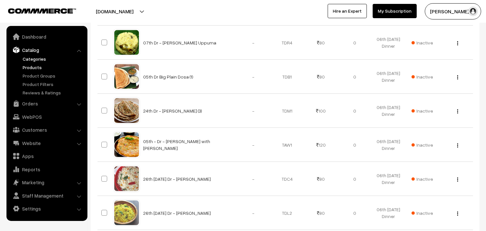
click at [36, 59] on link "Categories" at bounding box center [53, 58] width 64 height 7
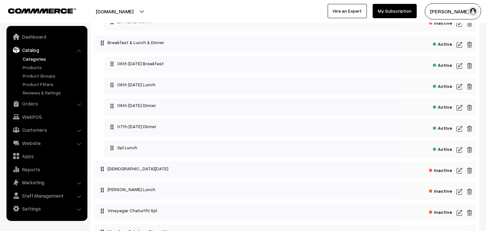
scroll to position [216, 0]
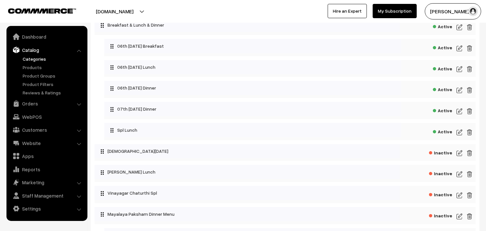
click at [457, 93] on img at bounding box center [460, 90] width 6 height 8
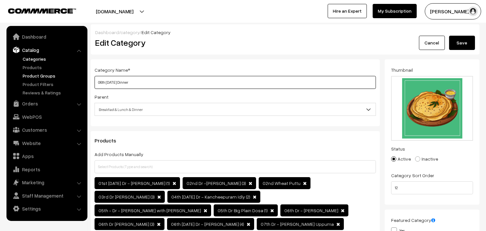
drag, startPoint x: 121, startPoint y: 82, endPoint x: 75, endPoint y: 76, distance: 46.4
type input "08th [DATE] Dinner"
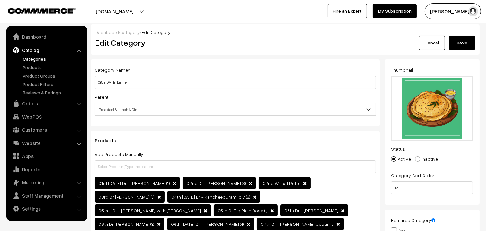
click at [459, 40] on button "Save" at bounding box center [462, 43] width 26 height 14
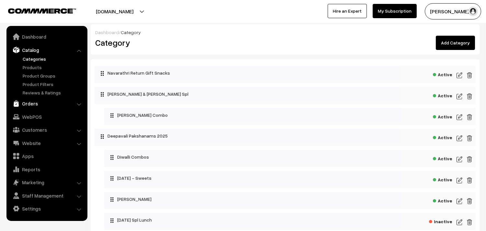
click at [33, 104] on link "Orders" at bounding box center [46, 103] width 77 height 12
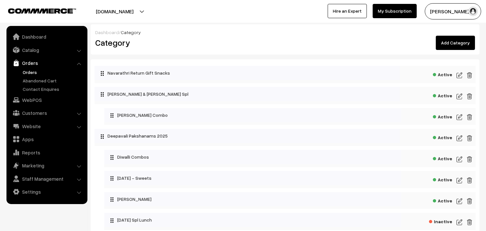
click at [28, 72] on link "Orders" at bounding box center [53, 72] width 64 height 7
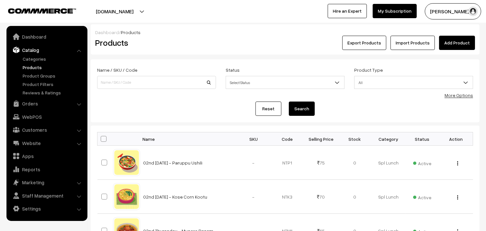
drag, startPoint x: 463, startPoint y: 95, endPoint x: 259, endPoint y: 95, distance: 204.4
click at [463, 95] on link "More Options" at bounding box center [459, 95] width 28 height 6
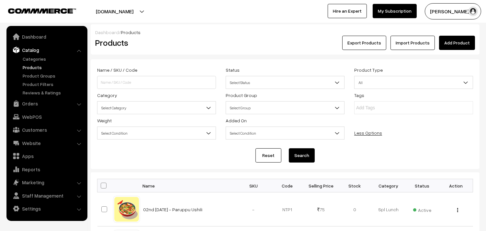
click at [125, 109] on span "Select Category" at bounding box center [156, 107] width 118 height 11
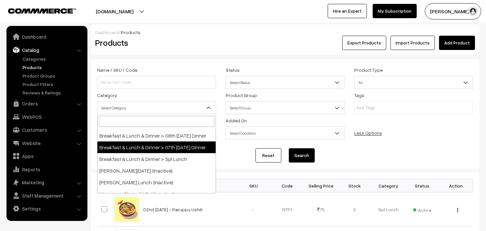
scroll to position [144, 0]
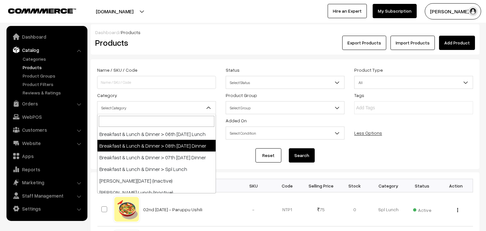
select select "96"
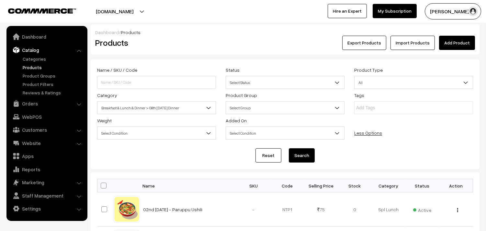
click at [311, 162] on button "Search" at bounding box center [302, 155] width 26 height 14
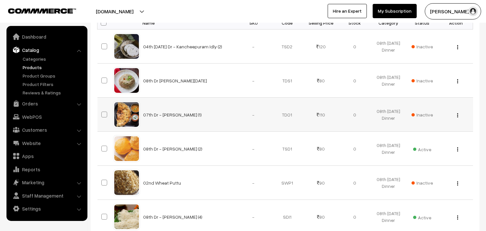
scroll to position [180, 0]
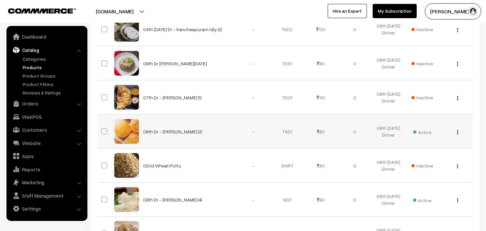
click at [454, 131] on div "View Edit Delete" at bounding box center [456, 131] width 26 height 7
click at [459, 131] on div "View Edit Delete" at bounding box center [456, 131] width 26 height 7
click at [459, 132] on div "View Edit Delete" at bounding box center [456, 131] width 26 height 7
click at [458, 131] on button "button" at bounding box center [458, 131] width 2 height 5
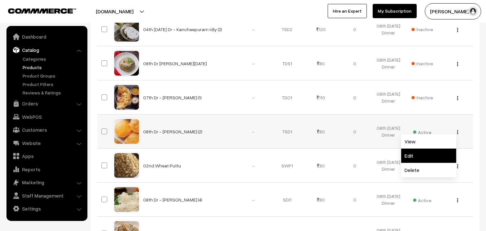
click at [416, 153] on link "Edit" at bounding box center [428, 155] width 55 height 14
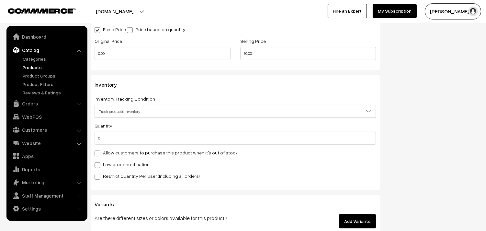
scroll to position [575, 0]
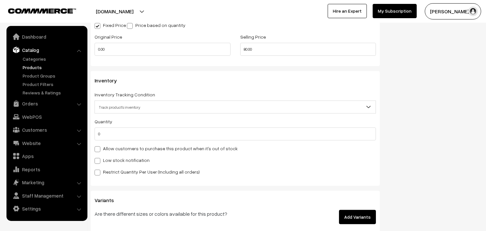
click at [185, 148] on label "Allow customers to purchase this product when it's out of stock" at bounding box center [166, 148] width 143 height 7
click at [99, 148] on input "Allow customers to purchase this product when it's out of stock" at bounding box center [97, 148] width 4 height 4
checkbox input "true"
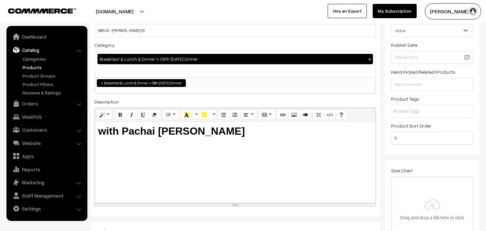
scroll to position [0, 0]
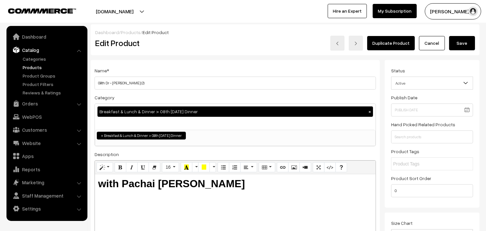
click at [470, 43] on button "Save" at bounding box center [462, 43] width 26 height 14
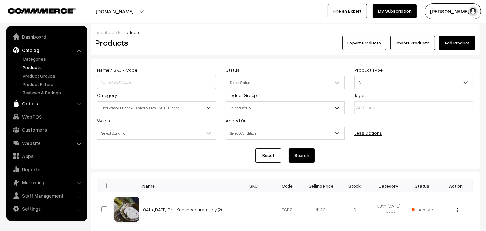
click at [26, 100] on link "Orders" at bounding box center [46, 103] width 77 height 12
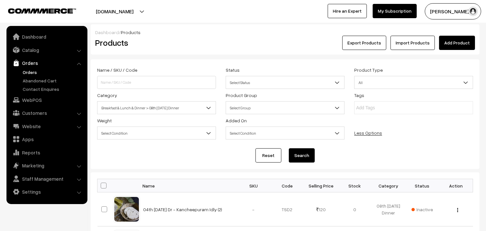
click at [33, 73] on link "Orders" at bounding box center [53, 72] width 64 height 7
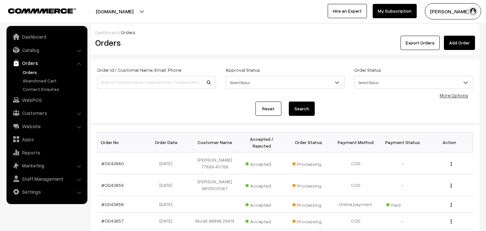
scroll to position [108, 0]
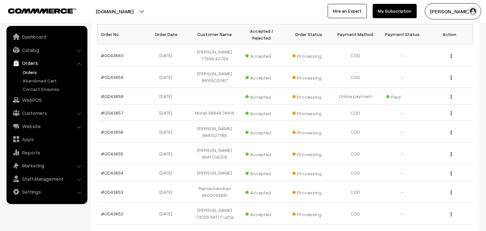
click at [30, 71] on link "Orders" at bounding box center [53, 72] width 64 height 7
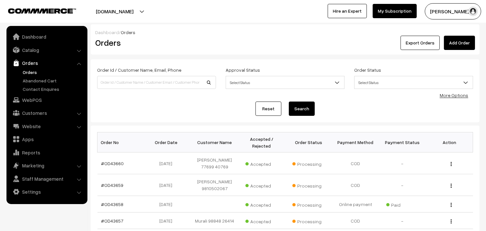
click at [28, 72] on link "Orders" at bounding box center [53, 72] width 64 height 7
click at [28, 68] on link "Orders" at bounding box center [46, 63] width 77 height 12
click at [30, 67] on link "Orders" at bounding box center [46, 63] width 77 height 12
click at [30, 71] on link "Orders" at bounding box center [53, 72] width 64 height 7
